Goal: Task Accomplishment & Management: Complete application form

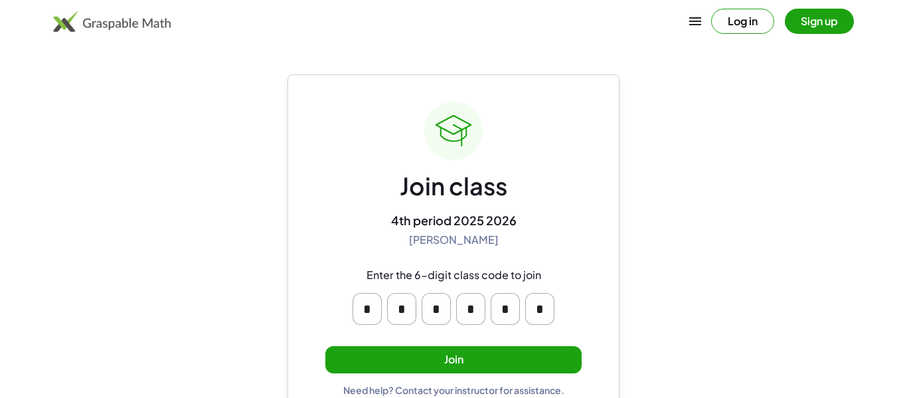
scroll to position [25, 0]
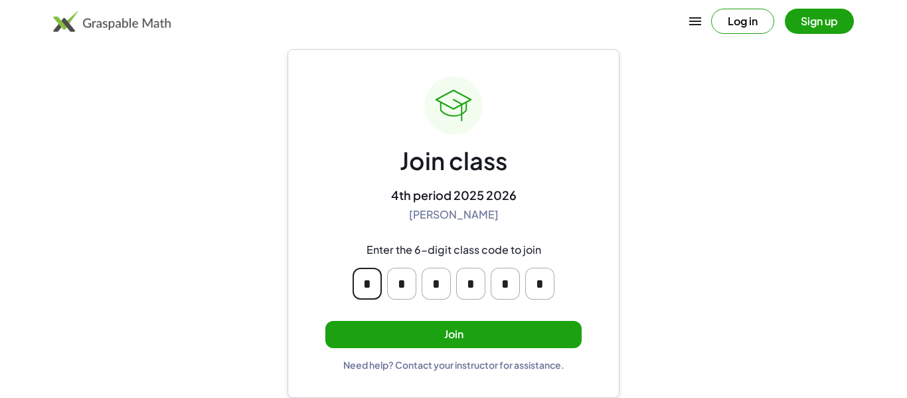
click at [378, 282] on input "*" at bounding box center [367, 284] width 29 height 32
click at [449, 294] on input "*" at bounding box center [436, 284] width 29 height 32
click at [453, 312] on div "Join class 4th period 2025 2026 Amy Pearce Enter the 6-digit class code to join…" at bounding box center [453, 223] width 256 height 294
click at [451, 322] on button "Join" at bounding box center [453, 334] width 256 height 27
